Goal: Check status: Check status

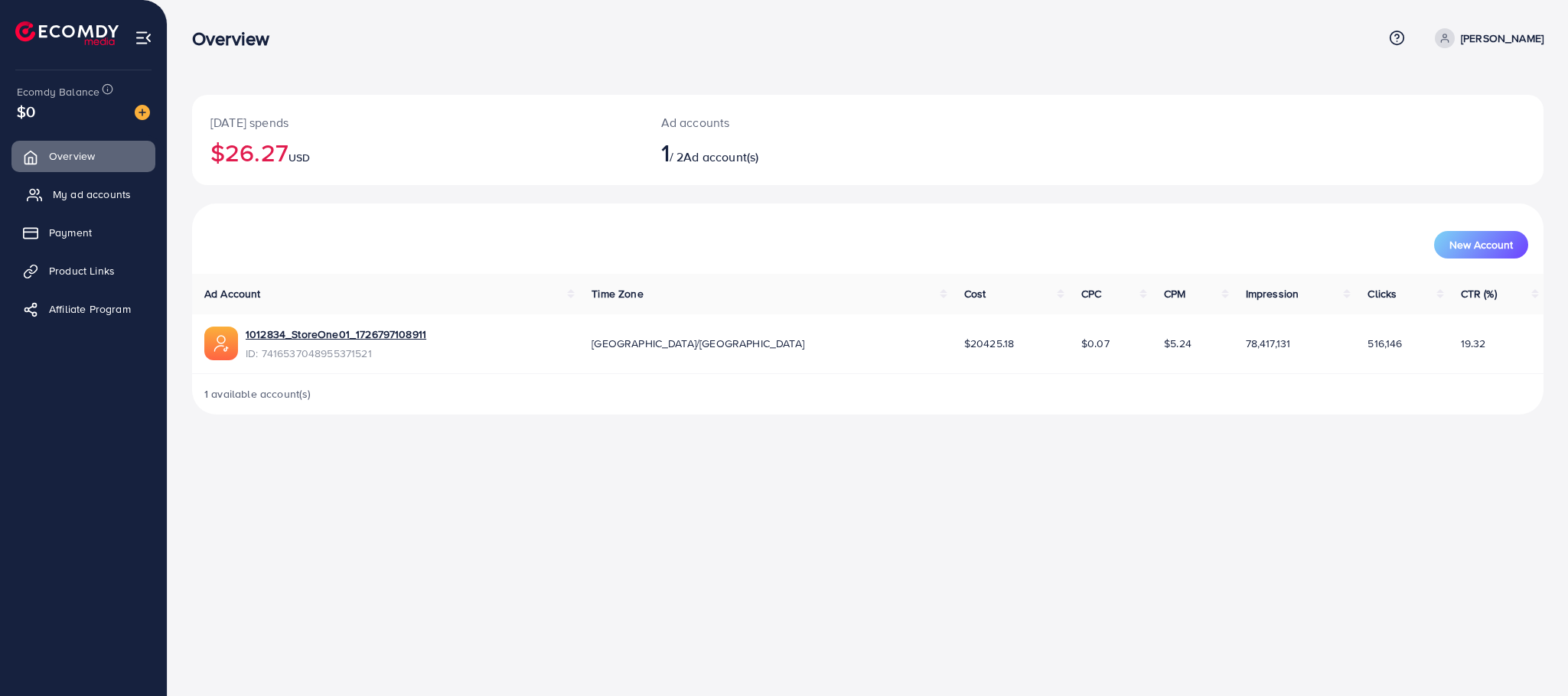
click at [51, 191] on link "My ad accounts" at bounding box center [83, 194] width 144 height 31
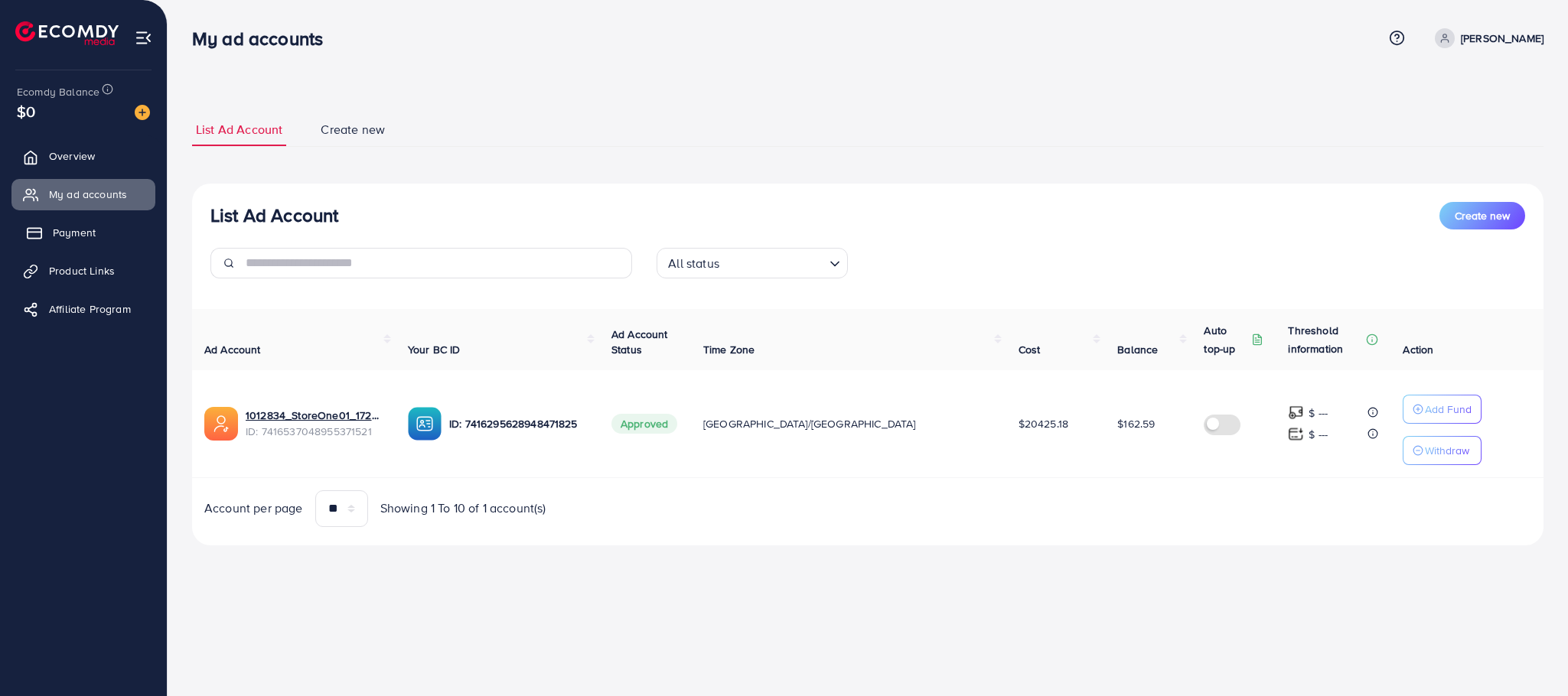
click at [85, 247] on link "Payment" at bounding box center [83, 233] width 144 height 31
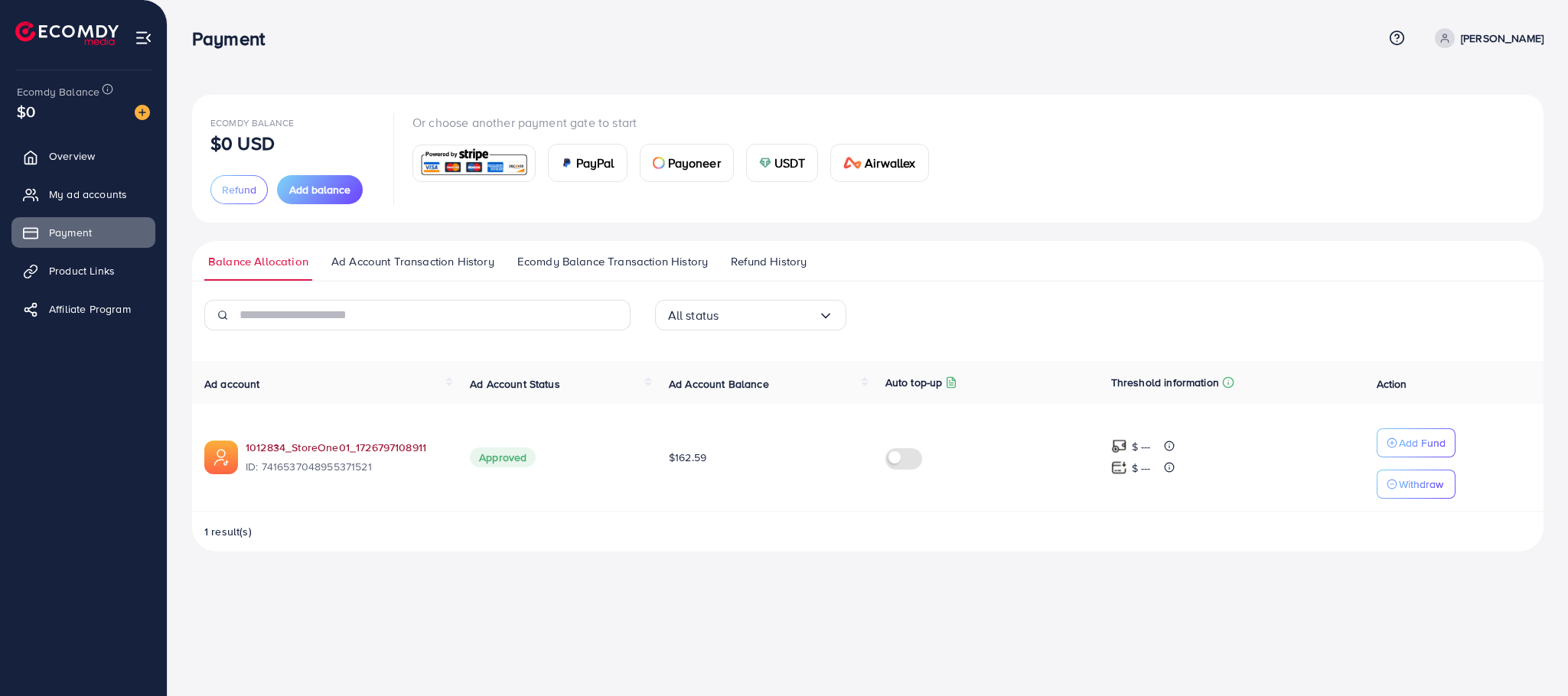
click at [358, 449] on link "1012834_StoreOne01_1726797108911" at bounding box center [336, 448] width 181 height 15
click at [309, 449] on link "1012834_StoreOne01_1726797108911" at bounding box center [336, 448] width 181 height 15
click at [352, 453] on link "1012834_StoreOne01_1726797108911" at bounding box center [336, 448] width 181 height 15
click at [309, 449] on link "1012834_StoreOne01_1726797108911" at bounding box center [336, 448] width 181 height 15
